Goal: Task Accomplishment & Management: Use online tool/utility

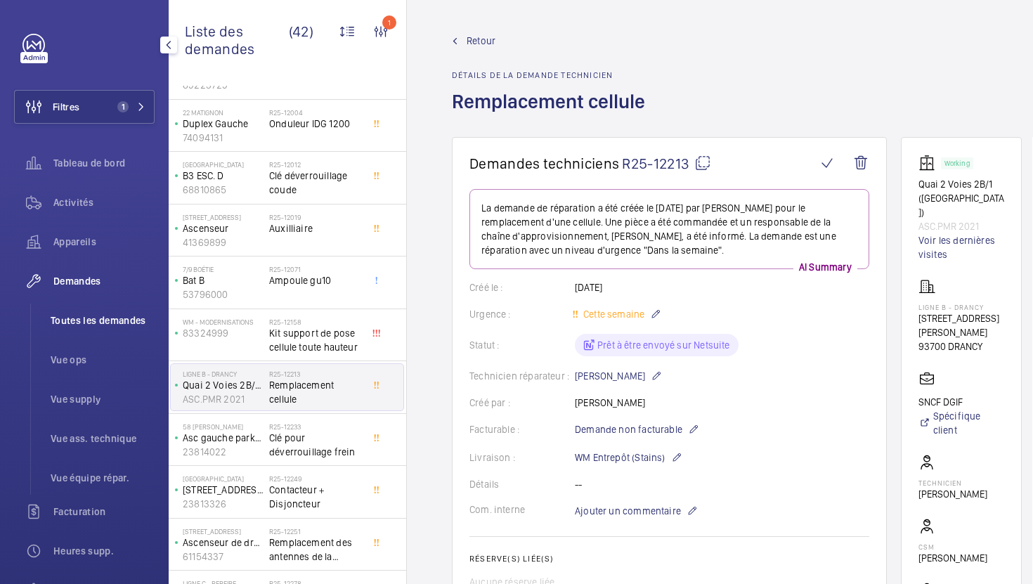
click at [119, 329] on li "Toutes les demandes" at bounding box center [96, 321] width 115 height 34
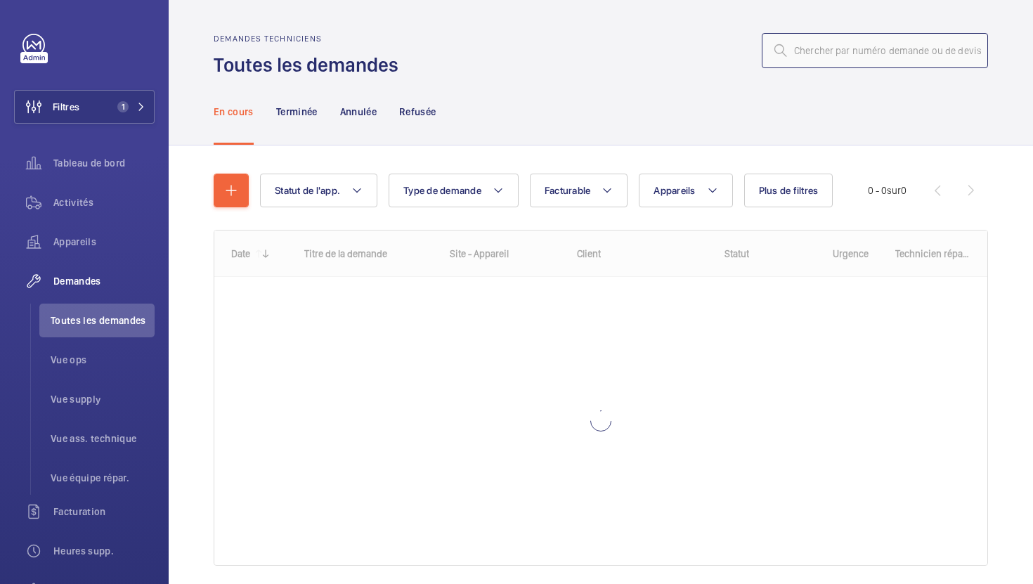
click at [867, 56] on input "text" at bounding box center [875, 50] width 226 height 35
paste input "R25-12620"
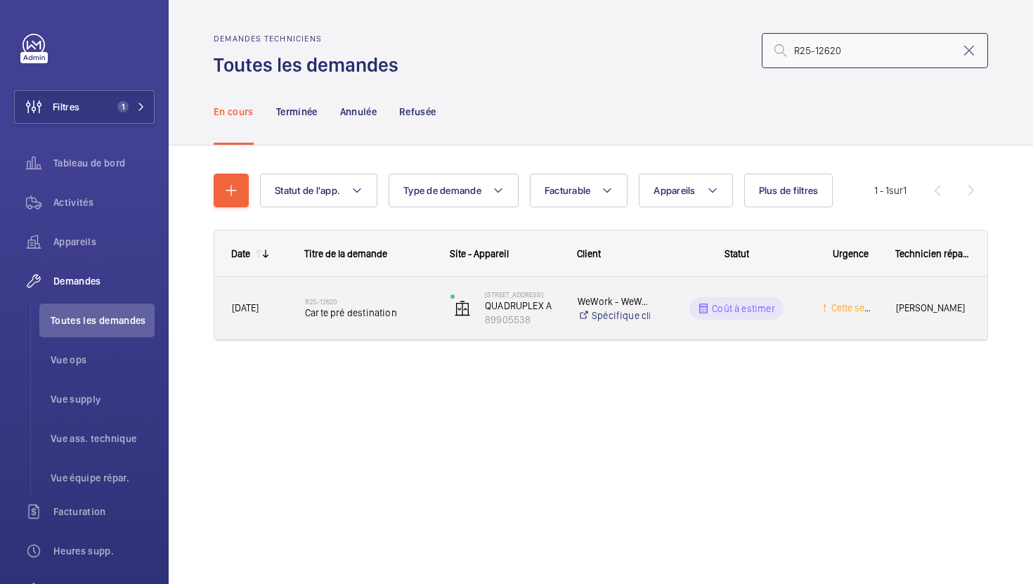
type input "R25-12620"
click at [415, 336] on div "R25-12620 Carte pré destination" at bounding box center [360, 308] width 144 height 63
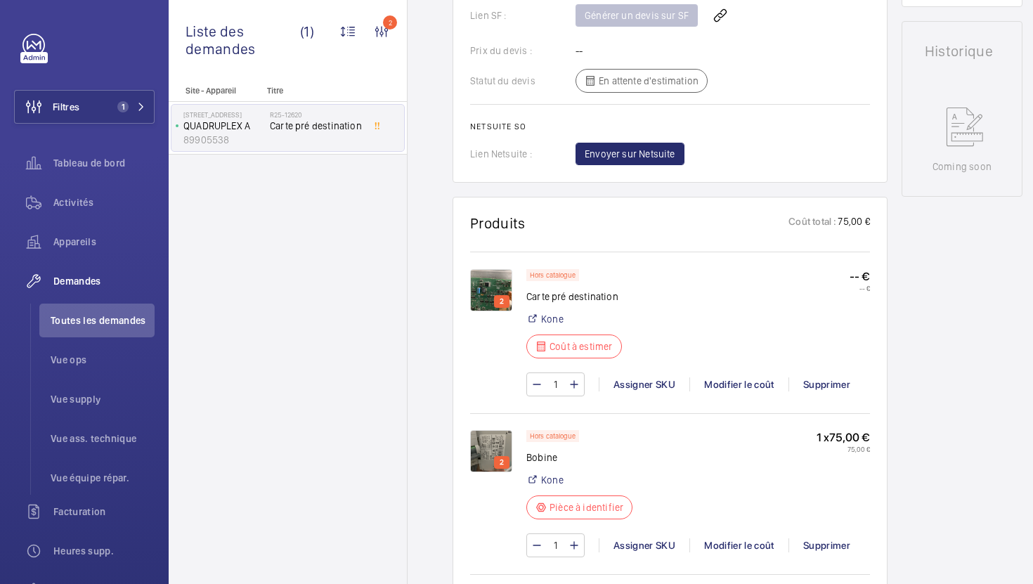
scroll to position [664, 0]
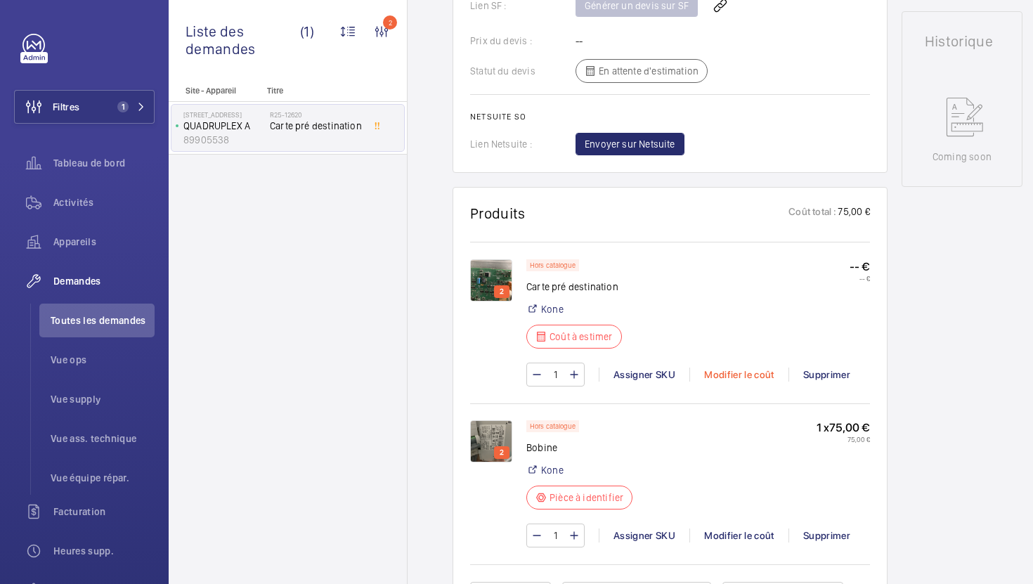
click at [749, 382] on div "Modifier le coût" at bounding box center [739, 375] width 99 height 14
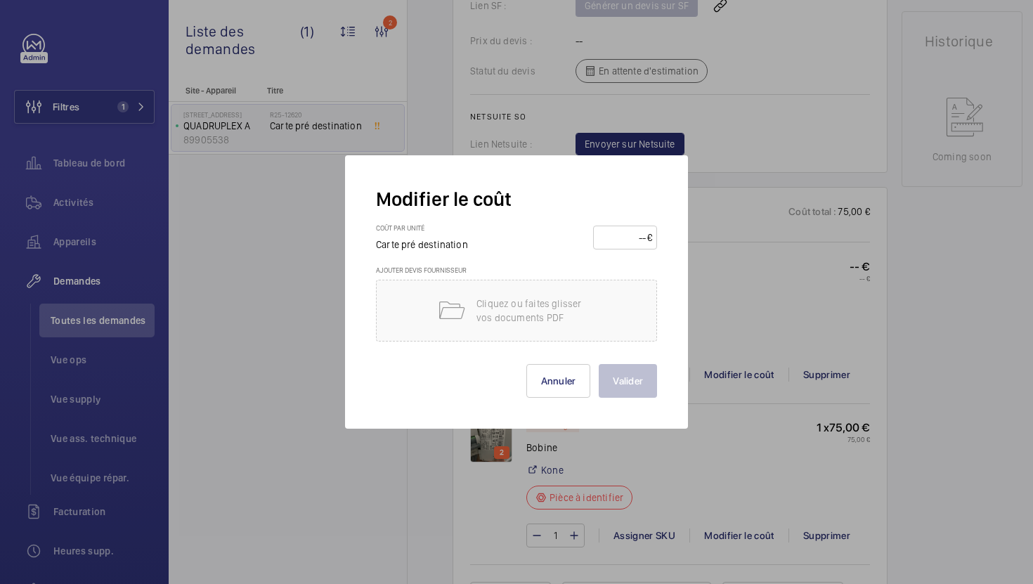
click at [621, 240] on input "number" at bounding box center [622, 237] width 49 height 22
type input "780"
click at [617, 382] on button "Valider" at bounding box center [628, 381] width 58 height 34
